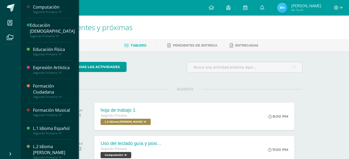
click at [44, 128] on div "L.1 Idioma Español" at bounding box center [52, 128] width 39 height 6
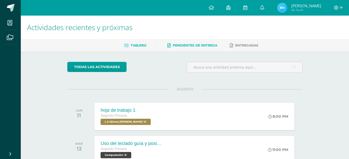
click at [186, 45] on span "Pendientes de entrega" at bounding box center [195, 45] width 44 height 4
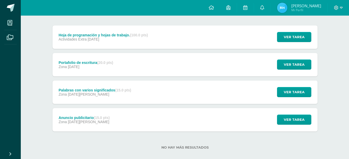
scroll to position [68, 0]
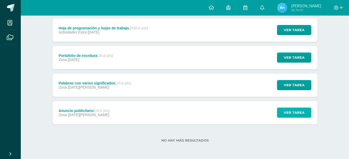
click at [305, 112] on button "Ver tarea" at bounding box center [294, 113] width 34 height 10
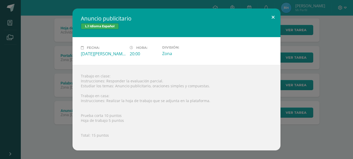
click at [271, 16] on button at bounding box center [272, 18] width 15 height 18
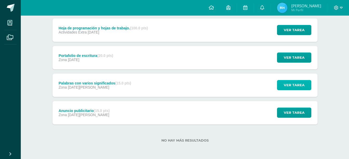
click at [293, 84] on span "Ver tarea" at bounding box center [294, 85] width 21 height 10
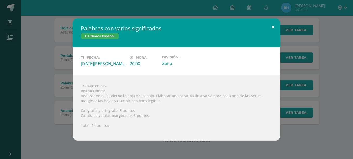
click at [273, 28] on button at bounding box center [272, 27] width 15 height 18
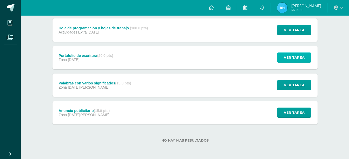
click at [288, 59] on span "Ver tarea" at bounding box center [294, 58] width 21 height 10
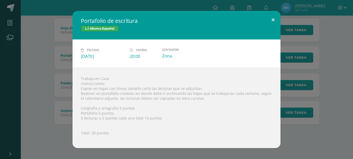
click at [274, 19] on button at bounding box center [272, 20] width 15 height 18
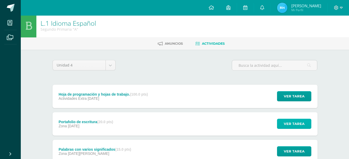
scroll to position [0, 0]
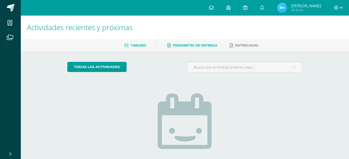
click at [140, 43] on span "Tablero" at bounding box center [139, 45] width 16 height 4
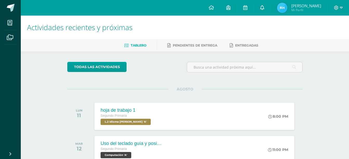
click at [264, 8] on icon at bounding box center [262, 7] width 4 height 5
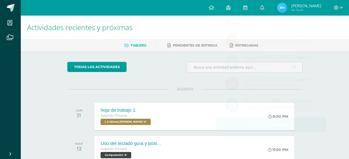
click at [203, 30] on h1 "Actividades recientes y próximas" at bounding box center [185, 28] width 316 height 24
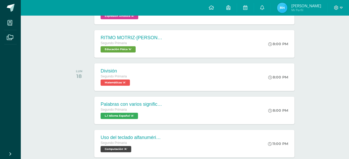
scroll to position [208, 0]
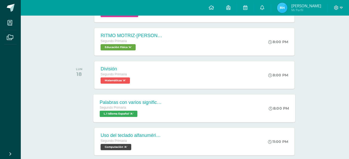
click at [124, 116] on span "L.1 Idioma Español 'A'" at bounding box center [119, 114] width 38 height 6
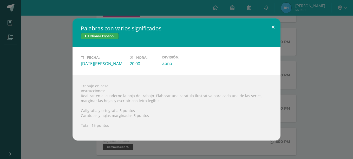
click at [273, 28] on button at bounding box center [272, 27] width 15 height 18
